Goal: Information Seeking & Learning: Learn about a topic

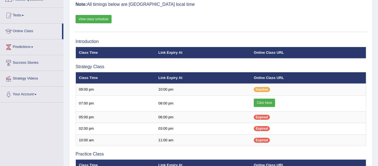
scroll to position [77, 0]
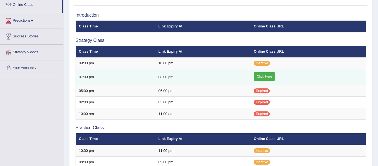
click at [265, 77] on link "Click Here" at bounding box center [264, 76] width 21 height 8
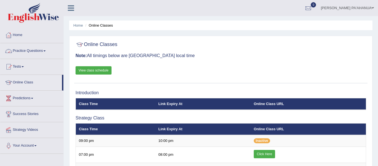
click at [41, 51] on link "Practice Questions" at bounding box center [31, 50] width 63 height 14
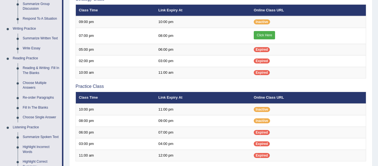
scroll to position [122, 0]
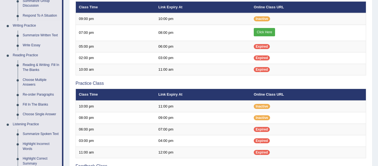
click at [48, 35] on link "Summarize Written Text" at bounding box center [41, 35] width 42 height 10
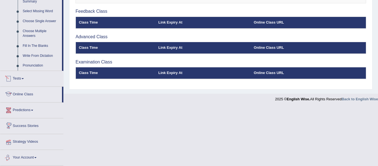
scroll to position [272, 0]
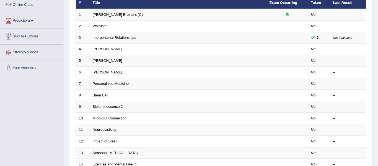
scroll to position [66, 0]
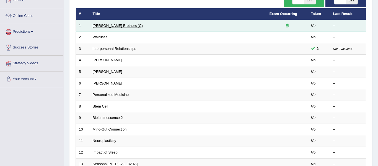
click at [105, 25] on link "Wright Brothers (C)" at bounding box center [118, 26] width 50 height 4
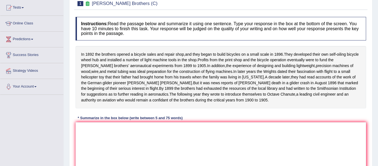
scroll to position [70, 0]
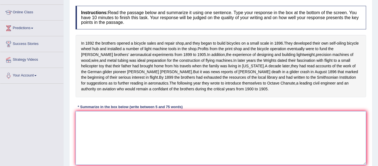
click at [90, 124] on textarea at bounding box center [221, 138] width 290 height 54
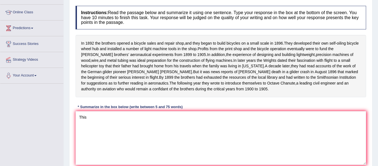
click at [241, 32] on div "Instructions: Read the passage below and summarize it using one sentence. Type …" at bounding box center [220, 87] width 293 height 168
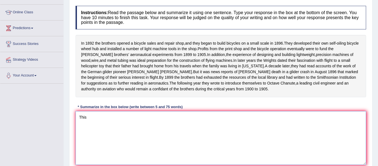
click at [102, 123] on textarea "This" at bounding box center [221, 138] width 290 height 54
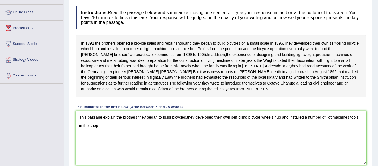
click at [97, 133] on textarea "This passage explain the brothers they began to build bicycles,they developed t…" at bounding box center [221, 138] width 290 height 54
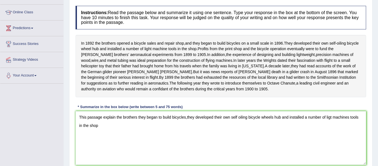
click at [369, 135] on div "Practice Writing: Summarize Written Text 1 Wright Brothers (C) Instructions: Re…" at bounding box center [220, 81] width 303 height 210
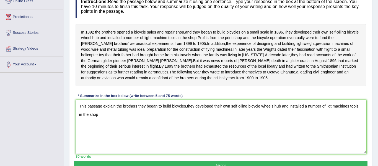
scroll to position [103, 0]
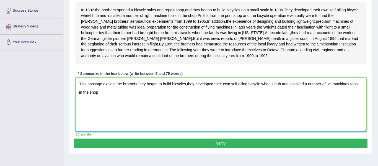
click at [102, 99] on textarea "This passage explain the brothers they began to build bicycles,they developed t…" at bounding box center [221, 105] width 290 height 54
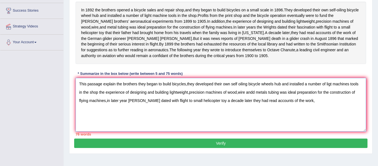
click at [149, 98] on textarea "This passage explain the brothers they began to build bicycles,they developed t…" at bounding box center [221, 105] width 290 height 54
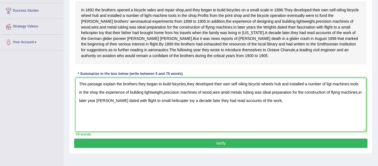
type textarea "This passage explain the brothers they began to build bicycles,they developed t…"
click at [214, 148] on button "Verify" at bounding box center [220, 142] width 293 height 9
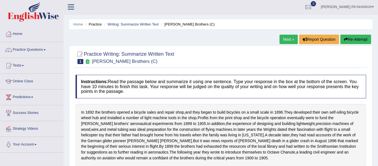
scroll to position [1, 0]
click at [350, 40] on button "Re-Attempt" at bounding box center [355, 39] width 31 height 9
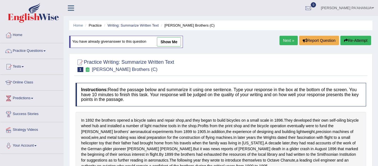
click at [170, 44] on link "show me" at bounding box center [169, 41] width 24 height 9
type textarea "This passage explain the brothers they began to build bicycles,they developed t…"
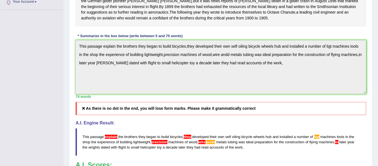
scroll to position [144, 0]
click at [278, 107] on div "Instructions: Read the passage below and summarize it using one sentence. Type …" at bounding box center [220, 70] width 293 height 276
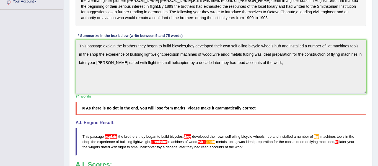
click at [278, 107] on div "Instructions: Read the passage below and summarize it using one sentence. Type …" at bounding box center [220, 70] width 293 height 276
click at [283, 113] on div "Instructions: Read the passage below and summarize it using one sentence. Type …" at bounding box center [220, 70] width 293 height 276
